Goal: Task Accomplishment & Management: Manage account settings

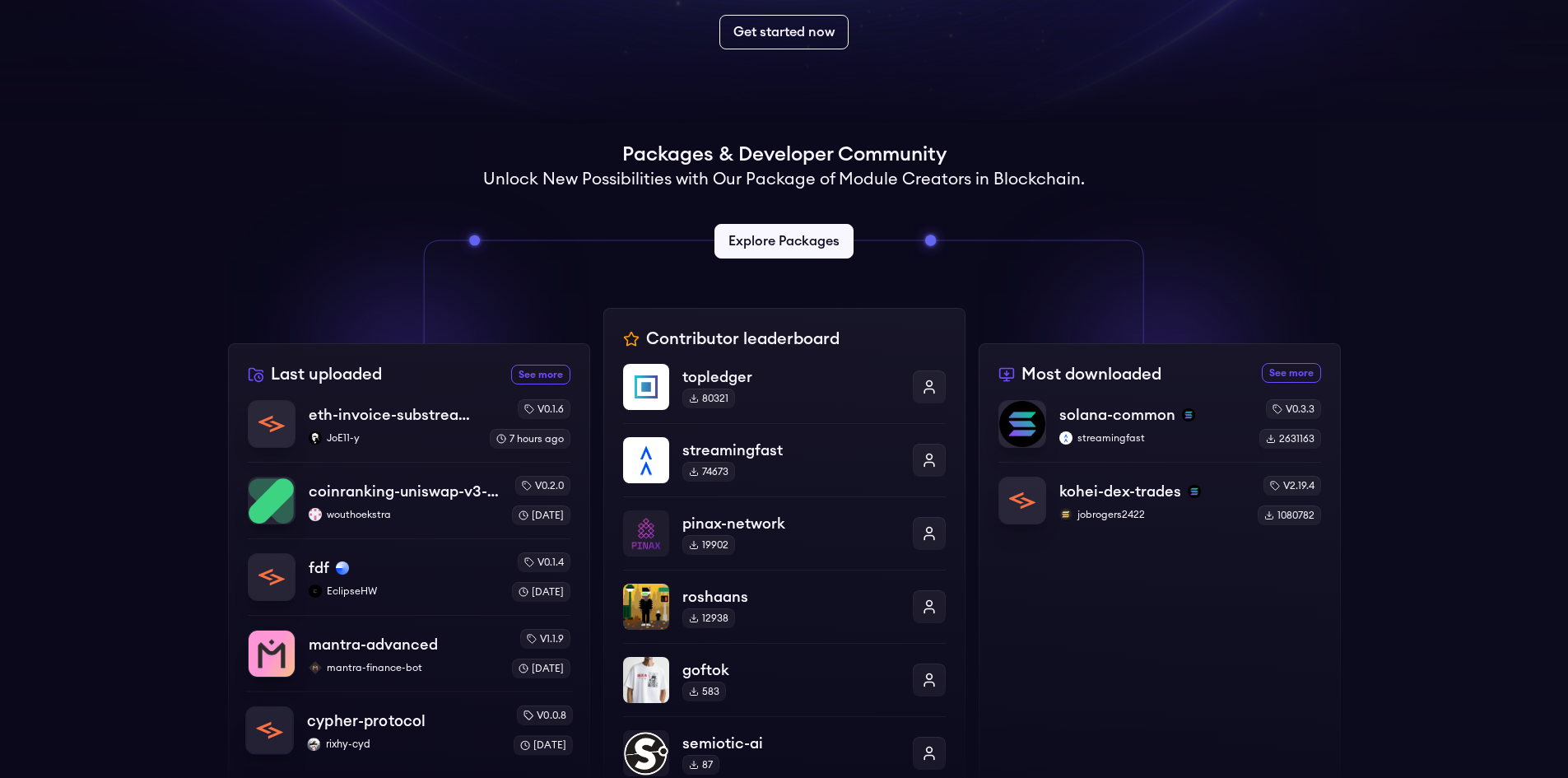
scroll to position [392, 0]
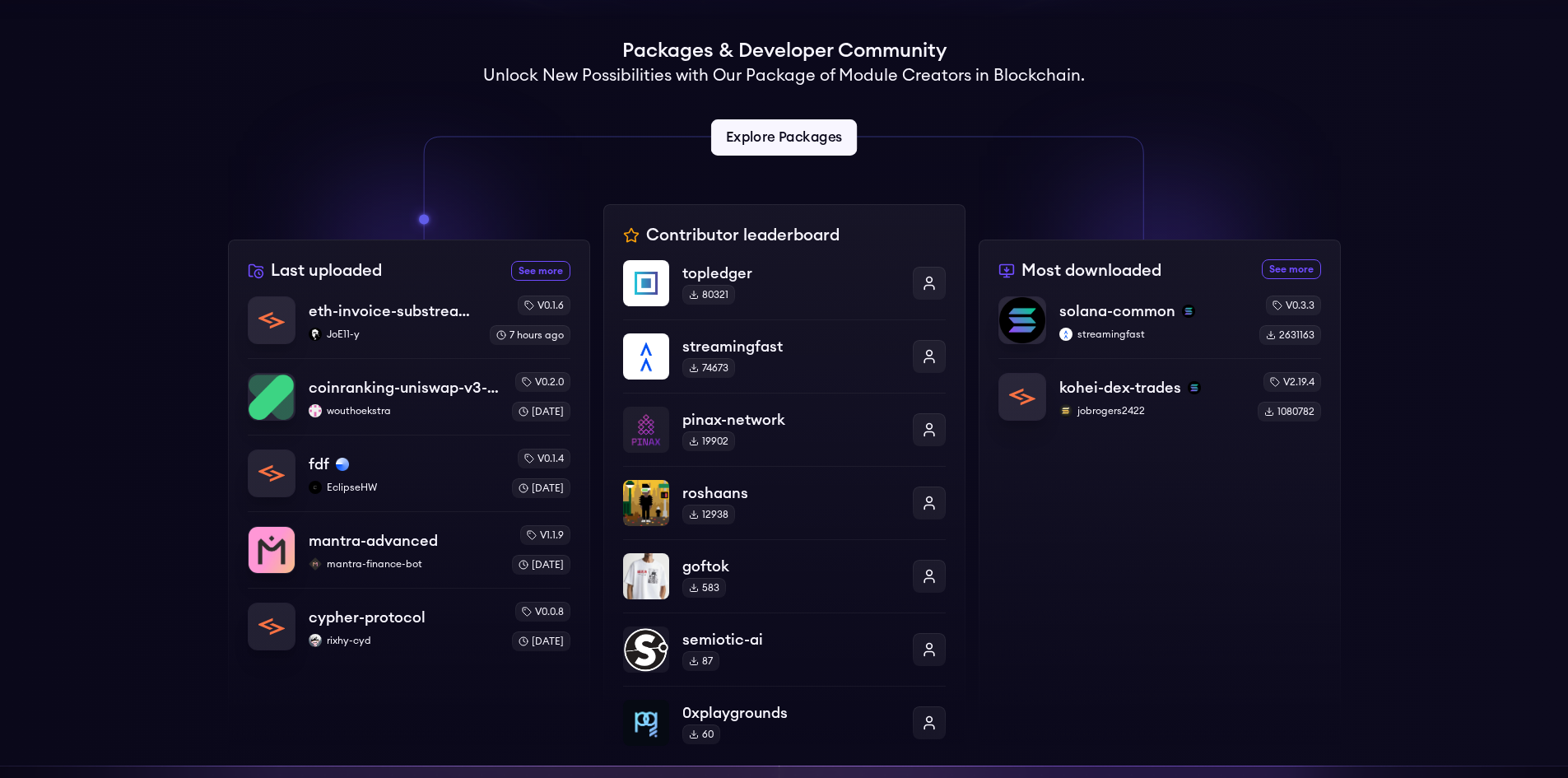
click at [801, 135] on link "Explore Packages" at bounding box center [784, 137] width 146 height 36
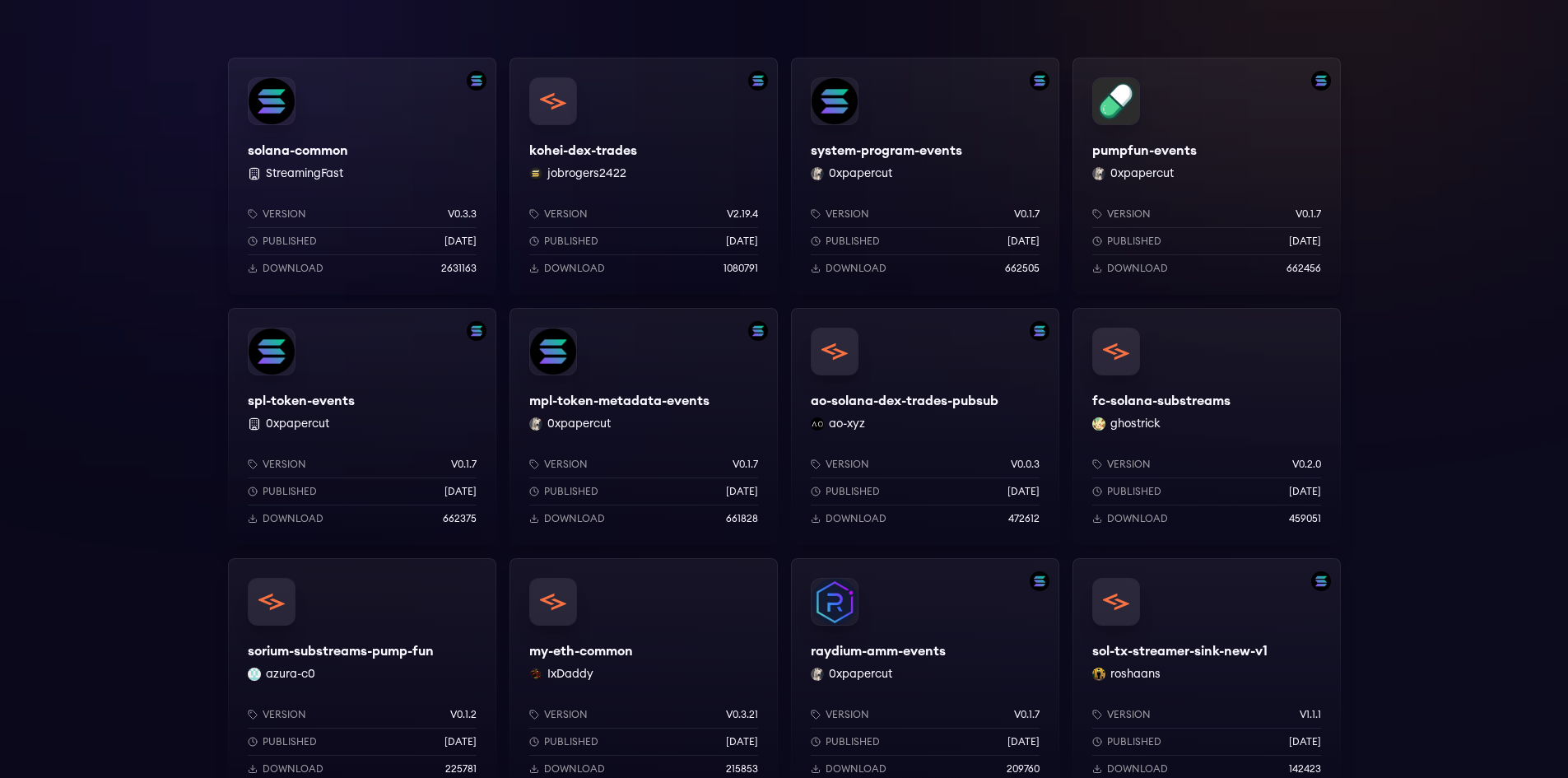
drag, startPoint x: 994, startPoint y: 438, endPoint x: 908, endPoint y: 328, distance: 139.6
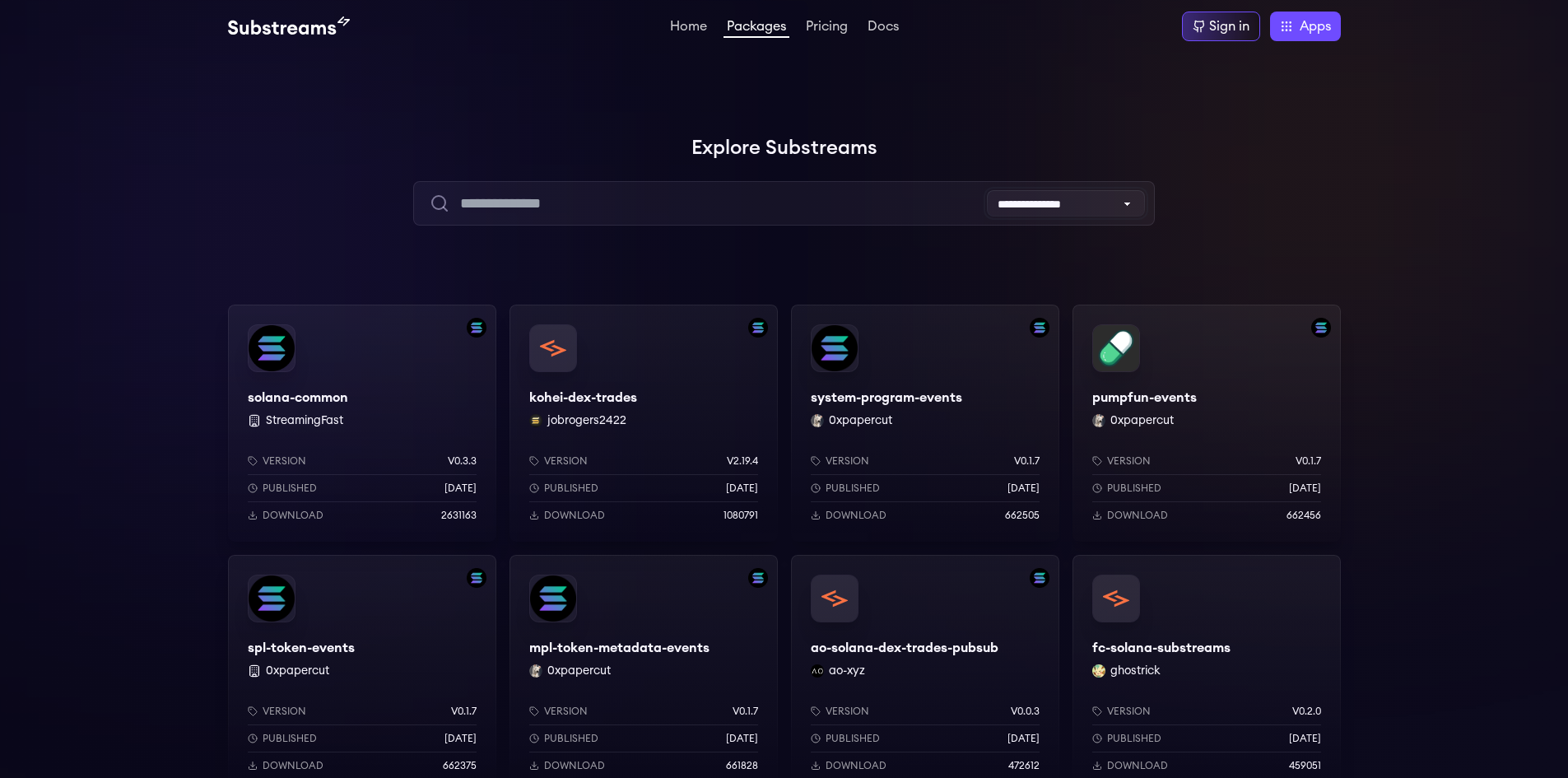
click at [1114, 193] on select "**********" at bounding box center [1065, 203] width 158 height 26
click at [1239, 187] on div at bounding box center [1321, 164] width 494 height 494
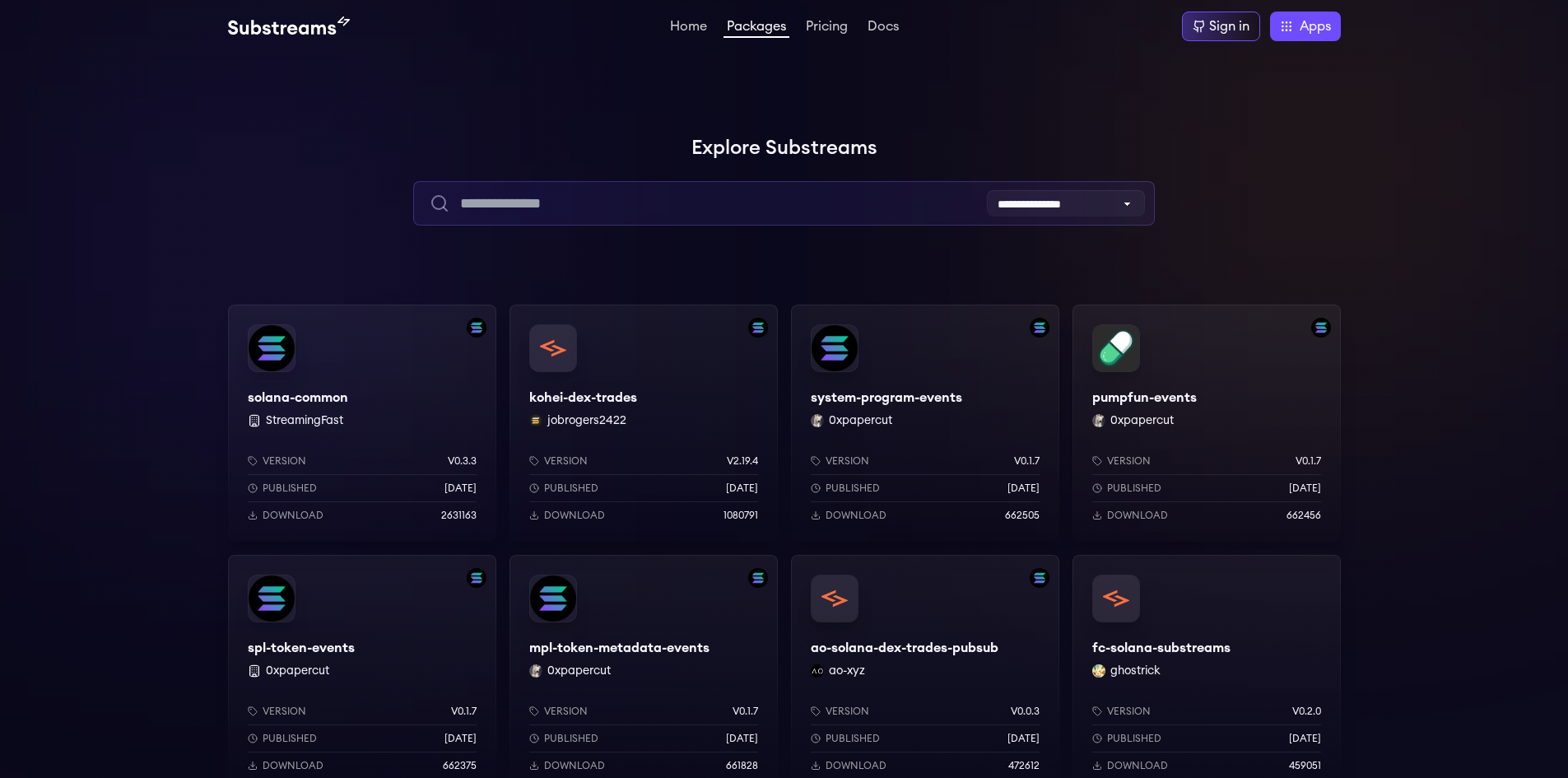
click at [606, 182] on input "text" at bounding box center [784, 203] width 741 height 44
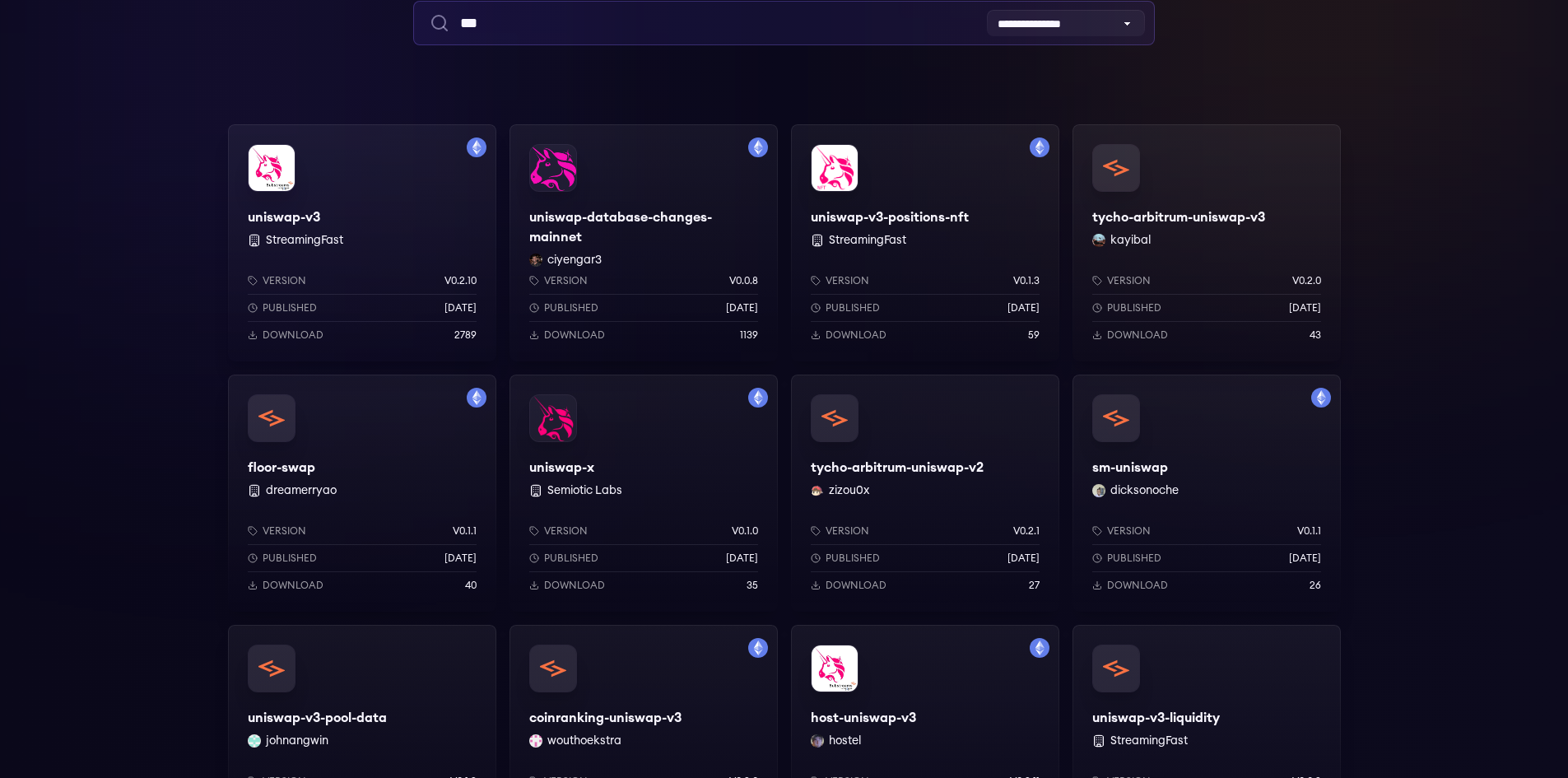
scroll to position [164, 0]
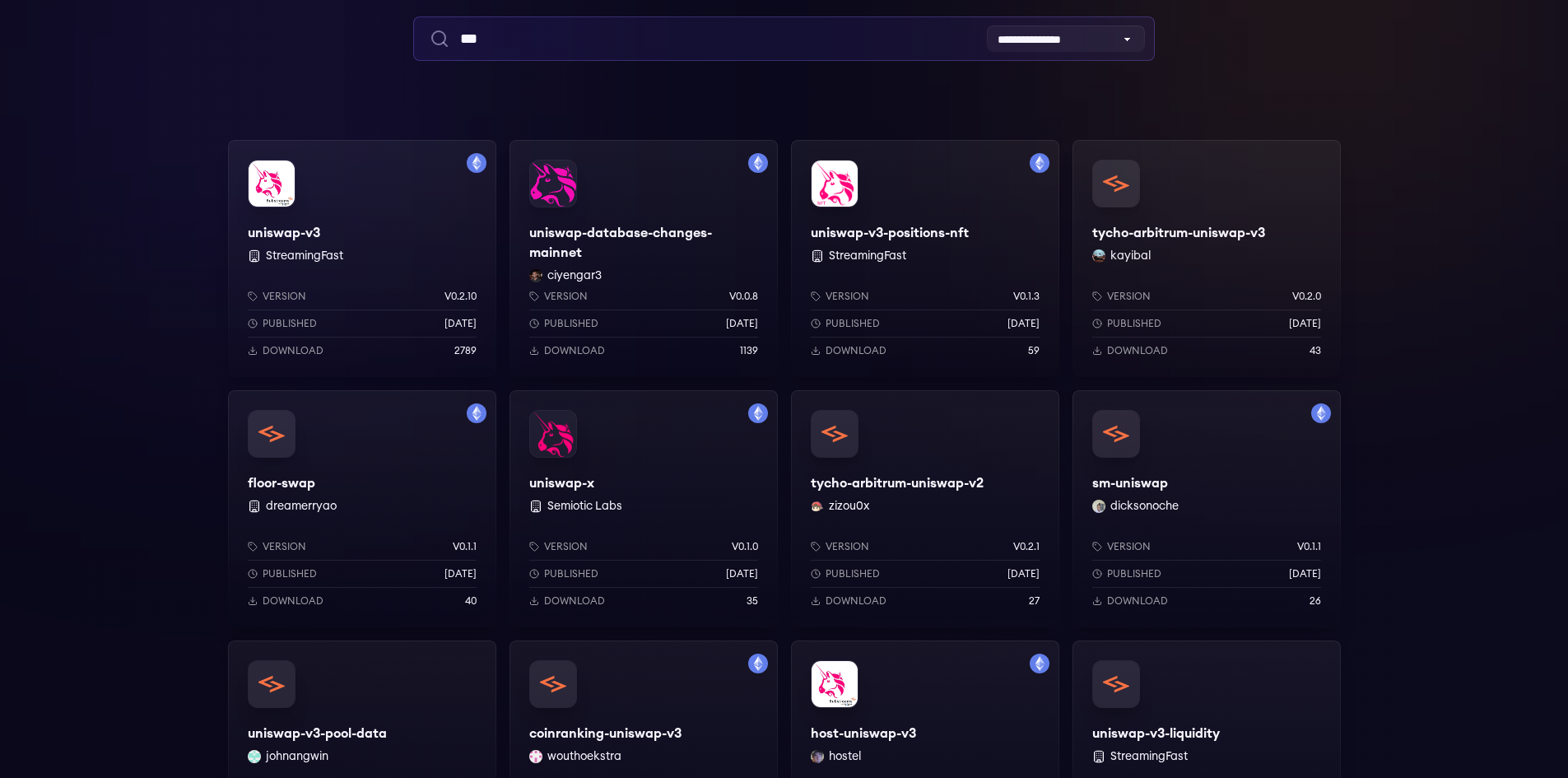
type input "***"
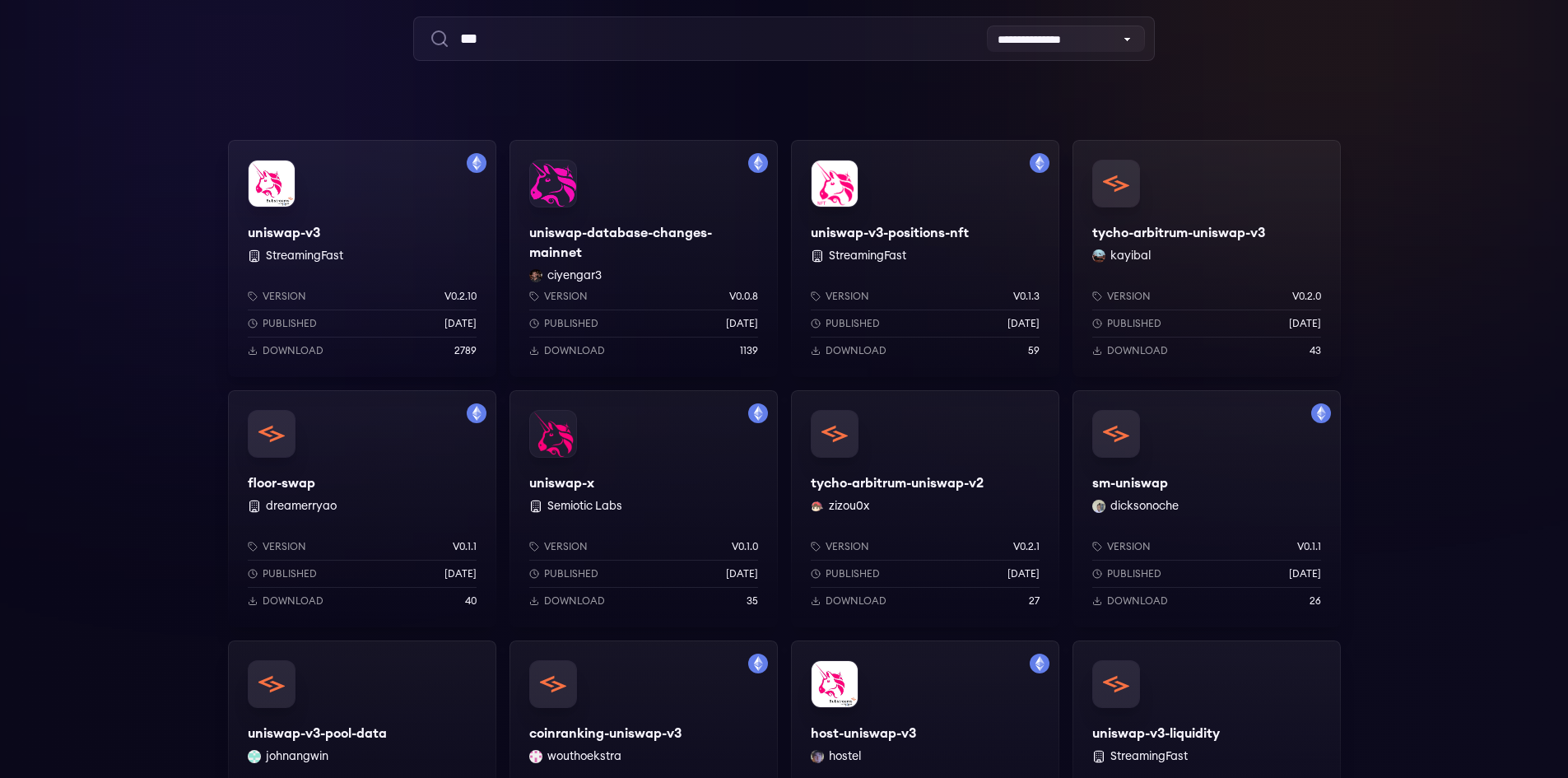
click at [634, 184] on div "uniswap-database-changes-mainnet ciyengar3 Version v0.0.8 Published 1 weeks ago…" at bounding box center [643, 258] width 268 height 237
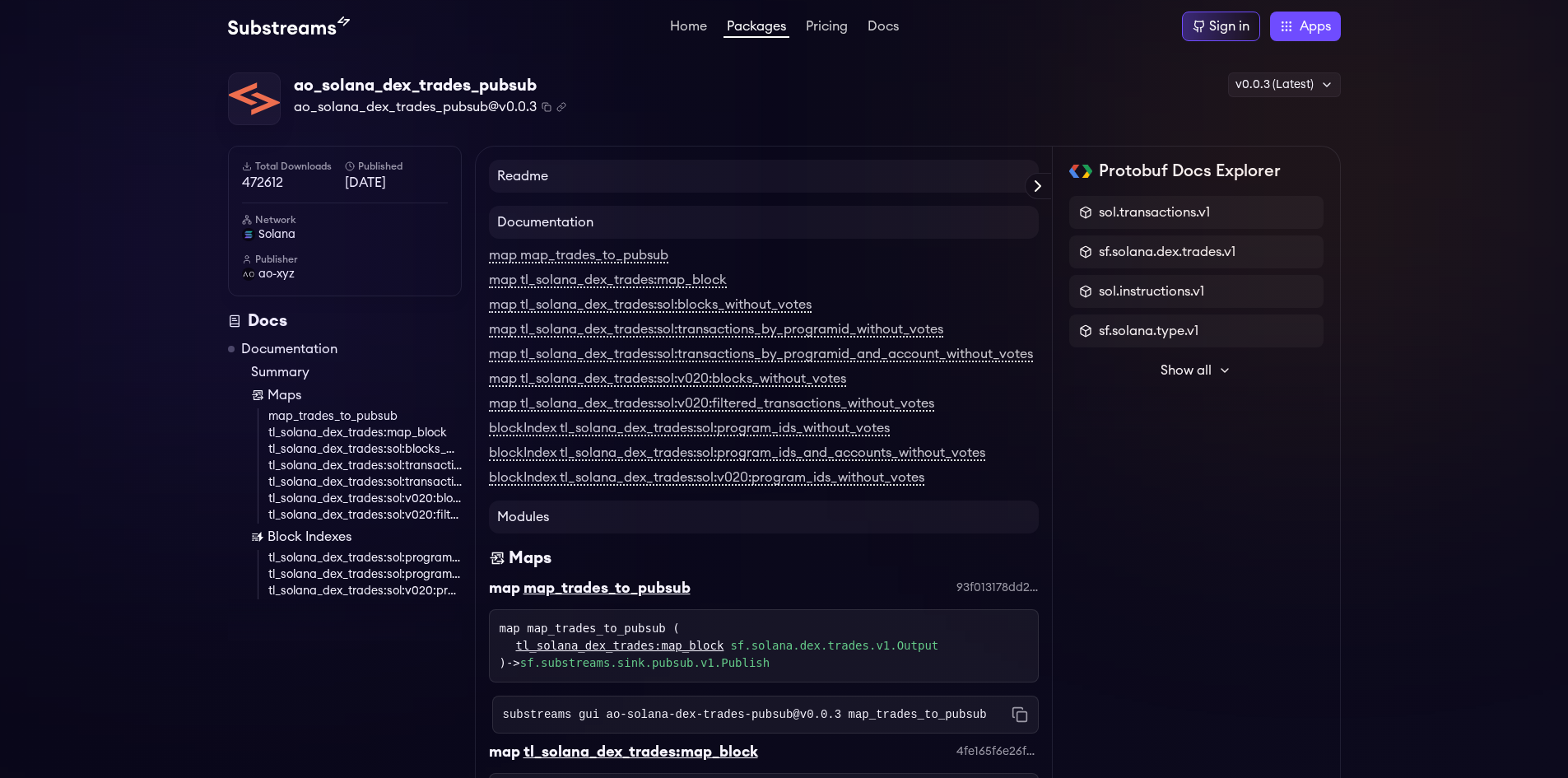
click at [262, 95] on img at bounding box center [255, 99] width 51 height 51
click at [322, 29] on img at bounding box center [289, 26] width 122 height 20
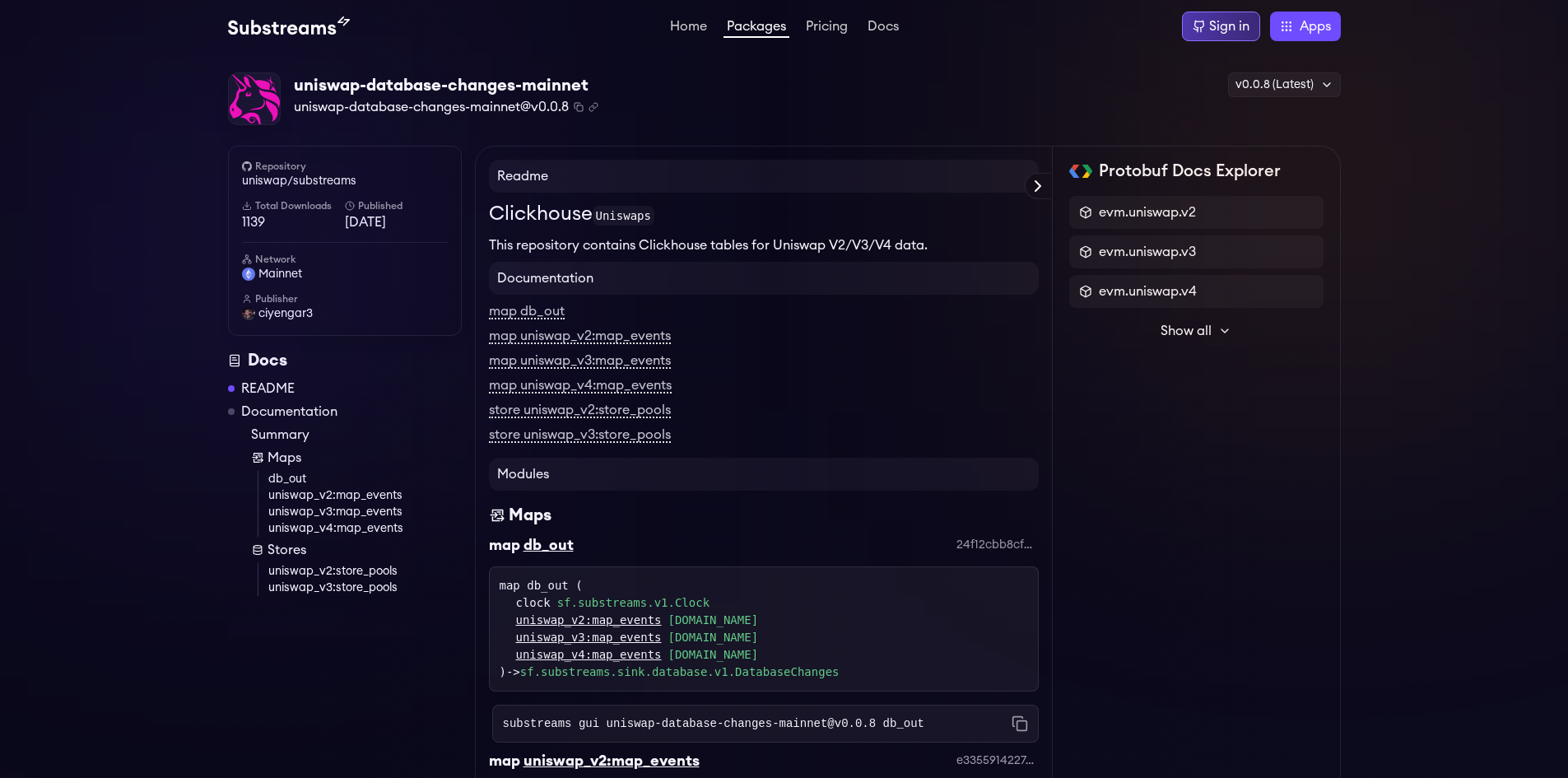
click at [1219, 29] on div "Sign in" at bounding box center [1229, 26] width 40 height 20
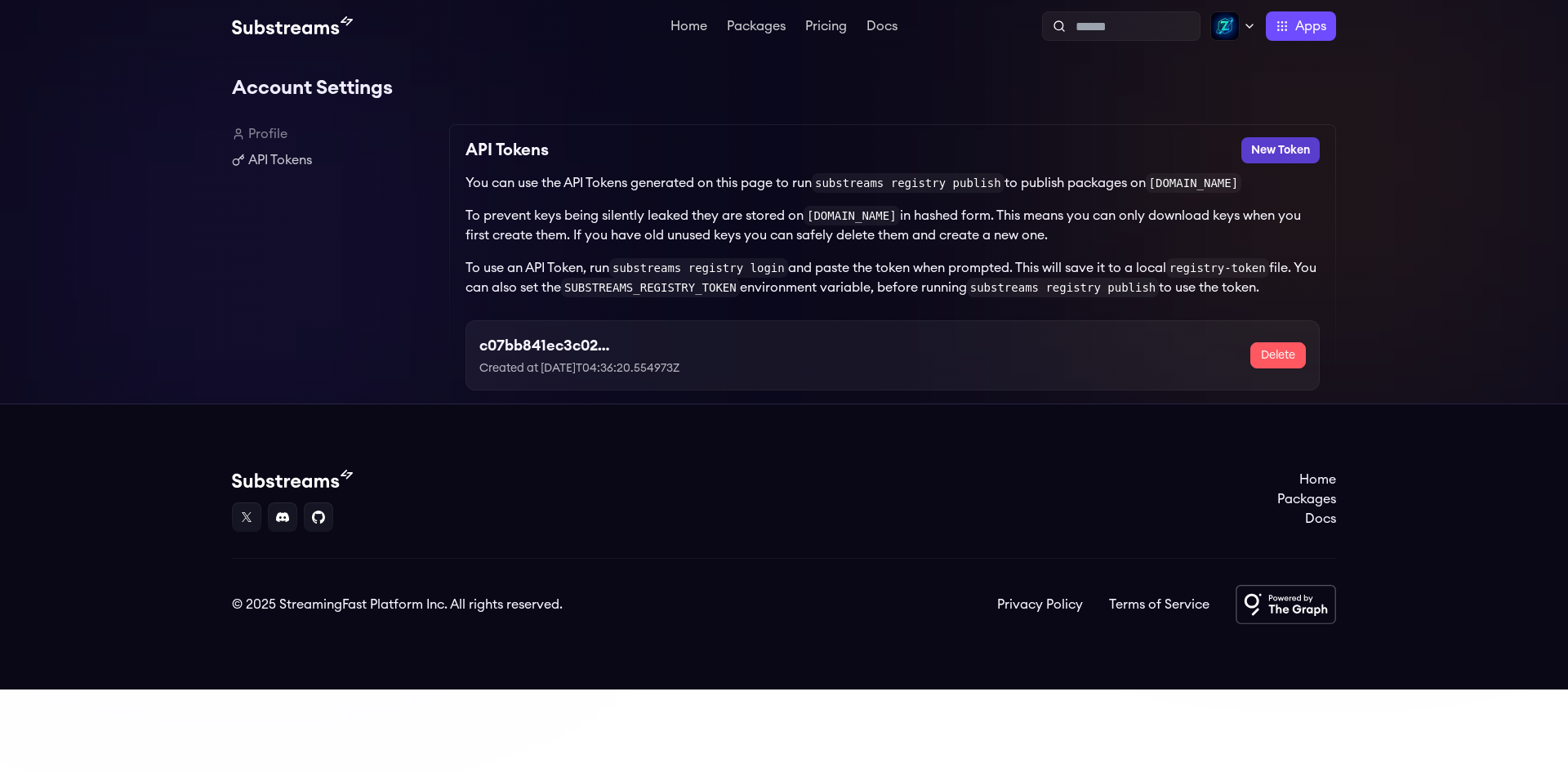
click at [1282, 145] on button "New Token" at bounding box center [1280, 150] width 79 height 26
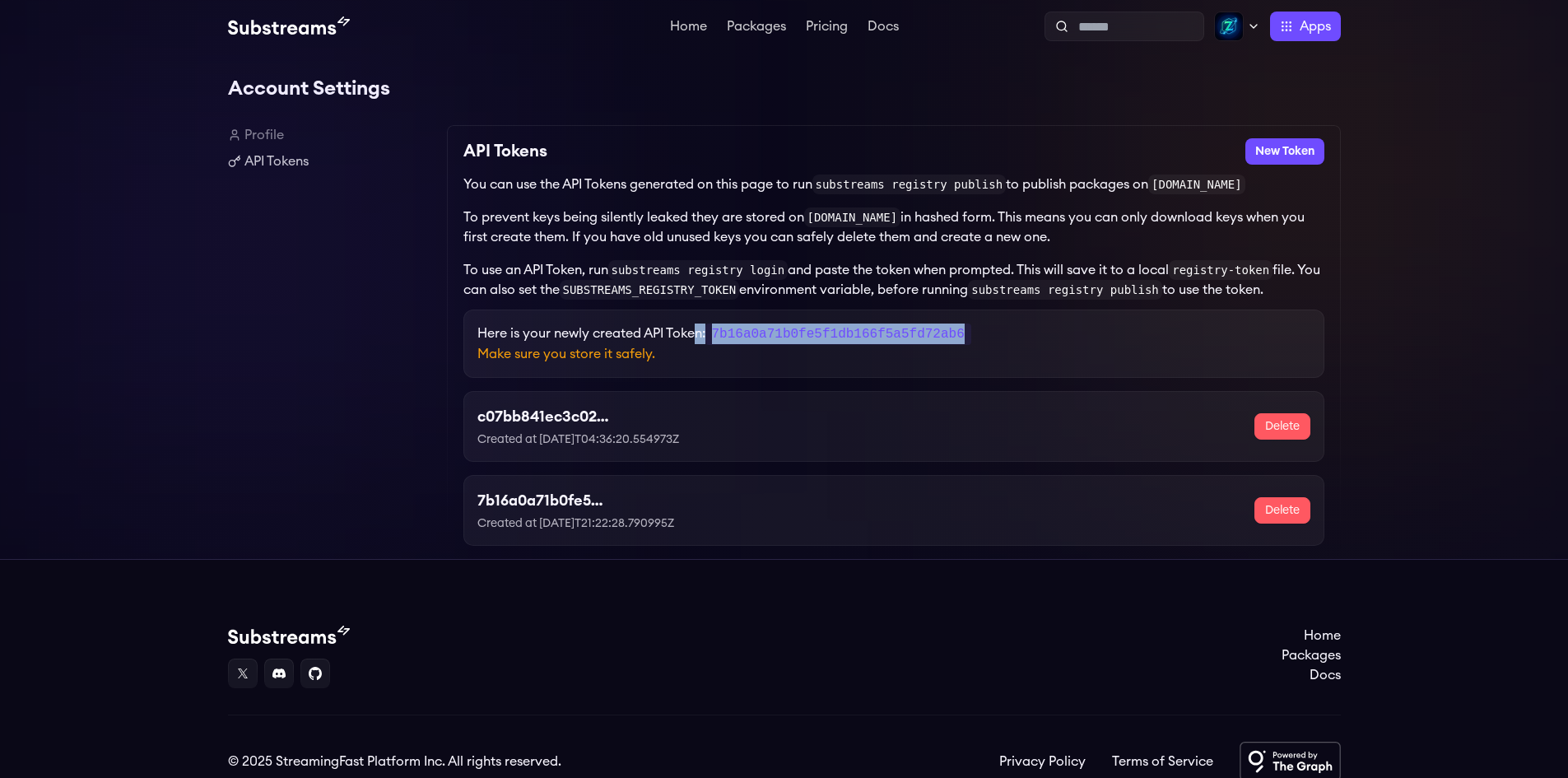
drag, startPoint x: 963, startPoint y: 342, endPoint x: 697, endPoint y: 330, distance: 266.3
click at [697, 330] on p "Here is your newly created API Token: 7b16a0a71b0fe5f1db166f5a5fd72ab6" at bounding box center [893, 334] width 833 height 20
drag, startPoint x: 1045, startPoint y: 294, endPoint x: 972, endPoint y: 330, distance: 81.4
click at [1041, 300] on code "substreams registry publish" at bounding box center [1065, 289] width 194 height 20
drag, startPoint x: 716, startPoint y: 335, endPoint x: 980, endPoint y: 330, distance: 264.0
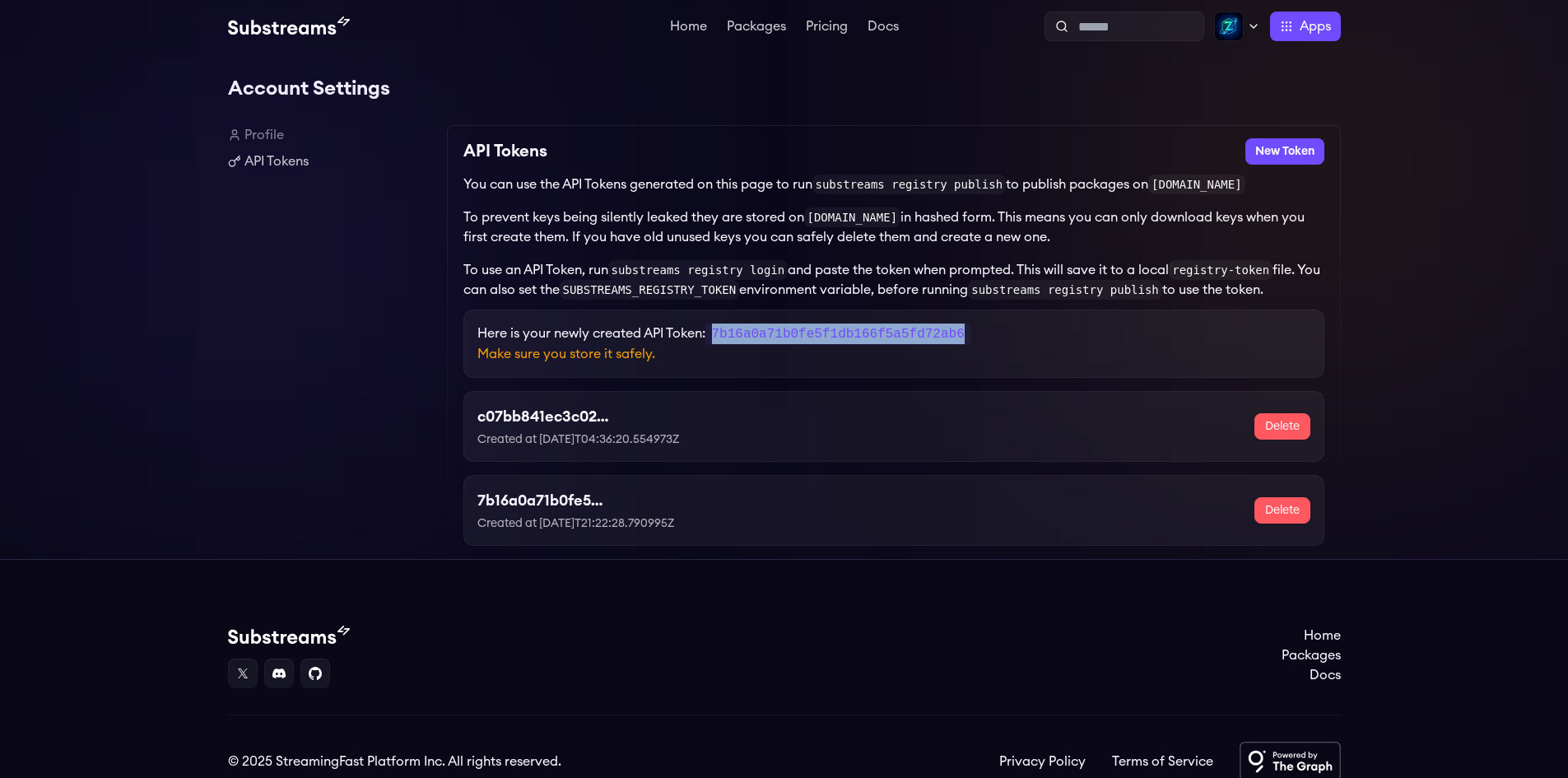
click at [980, 330] on p "Here is your newly created API Token: 7b16a0a71b0fe5f1db166f5a5fd72ab6" at bounding box center [893, 334] width 833 height 20
copy code "7b16a0a71b0fe5f1db166f5a5fd72ab6"
click at [256, 138] on link "Profile" at bounding box center [331, 135] width 205 height 20
